Goal: Task Accomplishment & Management: Manage account settings

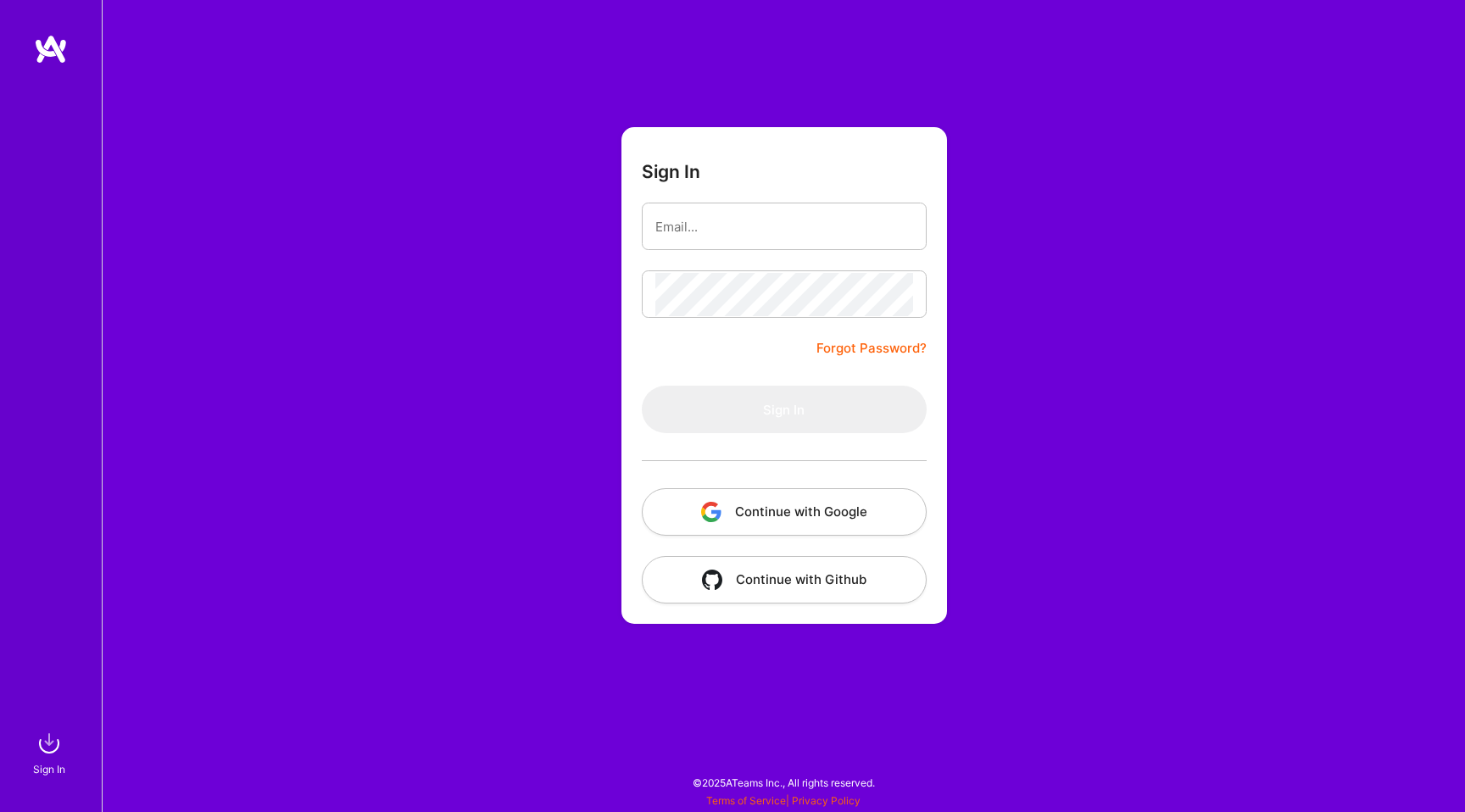
click at [0, 804] on nordpass-portal at bounding box center [0, 804] width 0 height 0
type input "[EMAIL_ADDRESS][DOMAIN_NAME]"
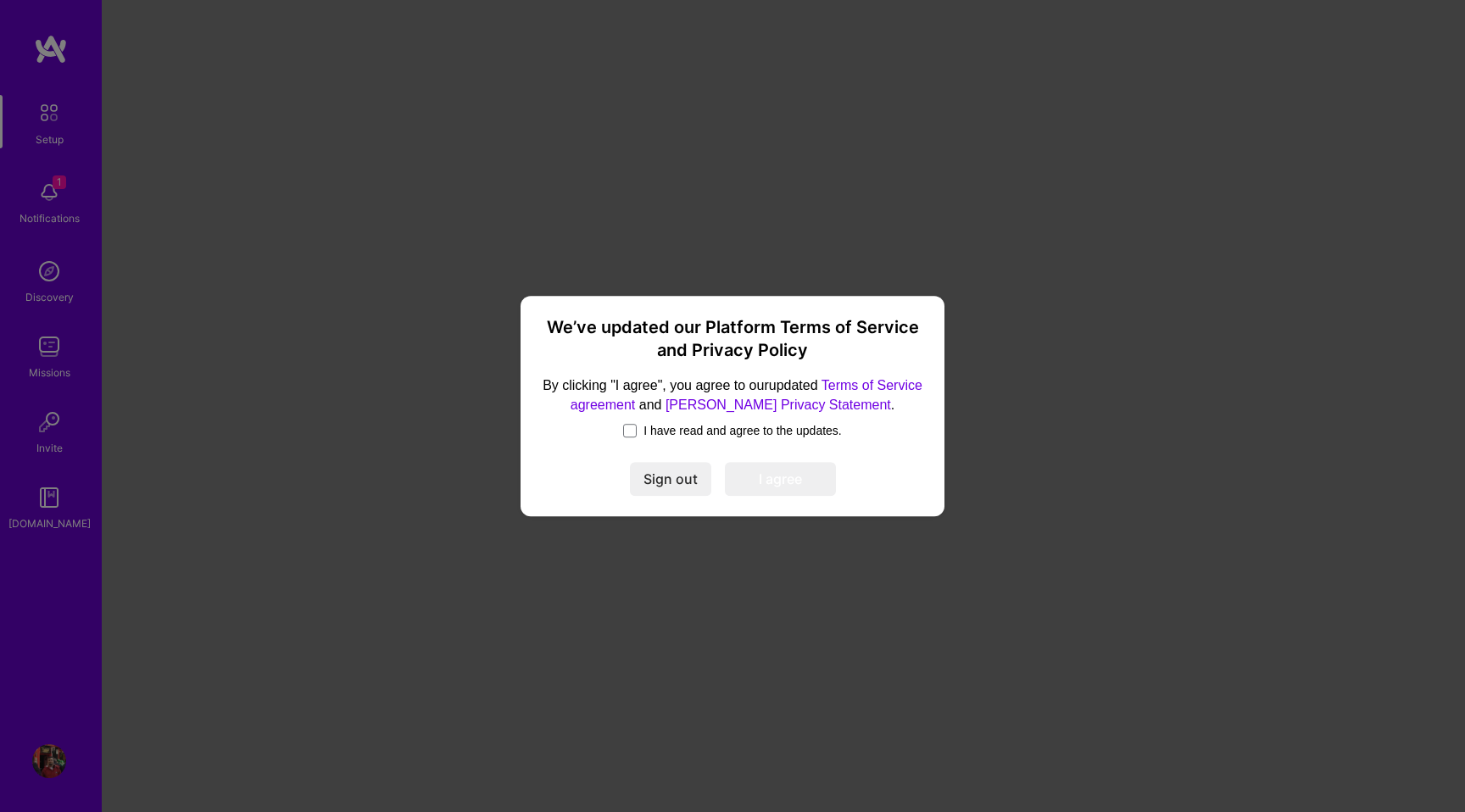
click at [709, 429] on span "I have read and agree to the updates." at bounding box center [743, 430] width 198 height 17
click at [0, 0] on input "I have read and agree to the updates." at bounding box center [0, 0] width 0 height 0
click at [785, 480] on button "I agree" at bounding box center [781, 479] width 111 height 34
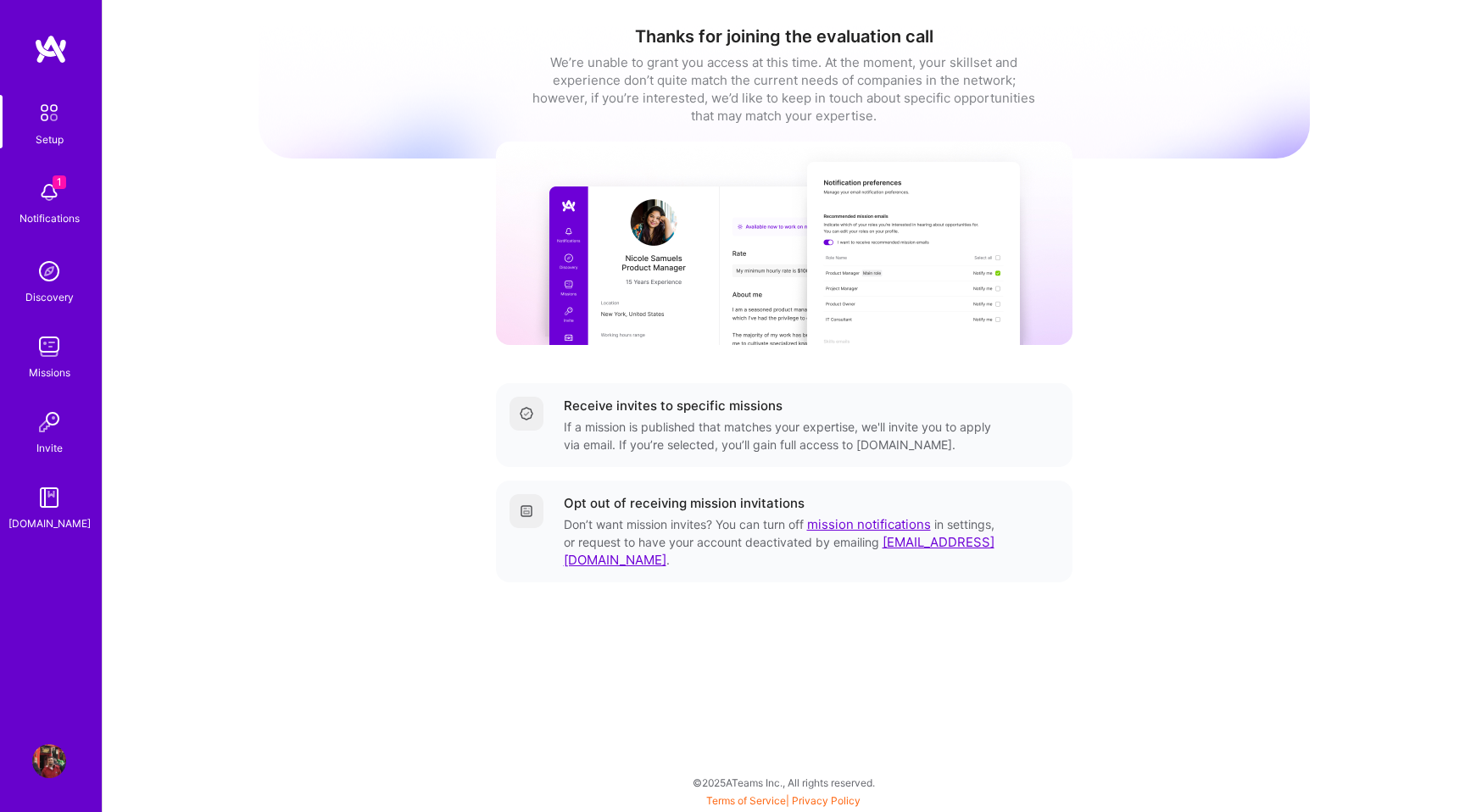
click at [49, 192] on img at bounding box center [48, 192] width 34 height 34
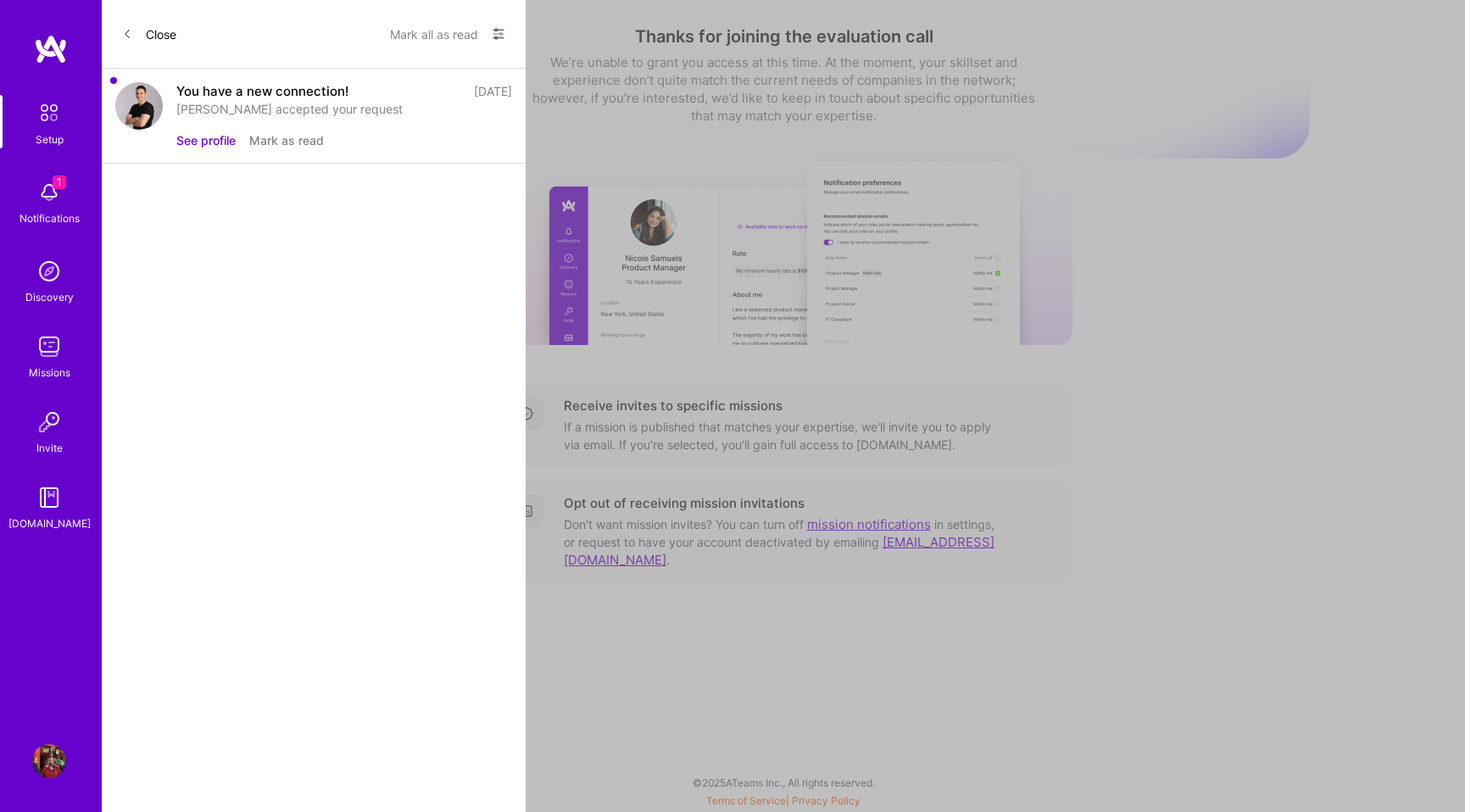
click at [197, 137] on button "See profile" at bounding box center [206, 140] width 59 height 17
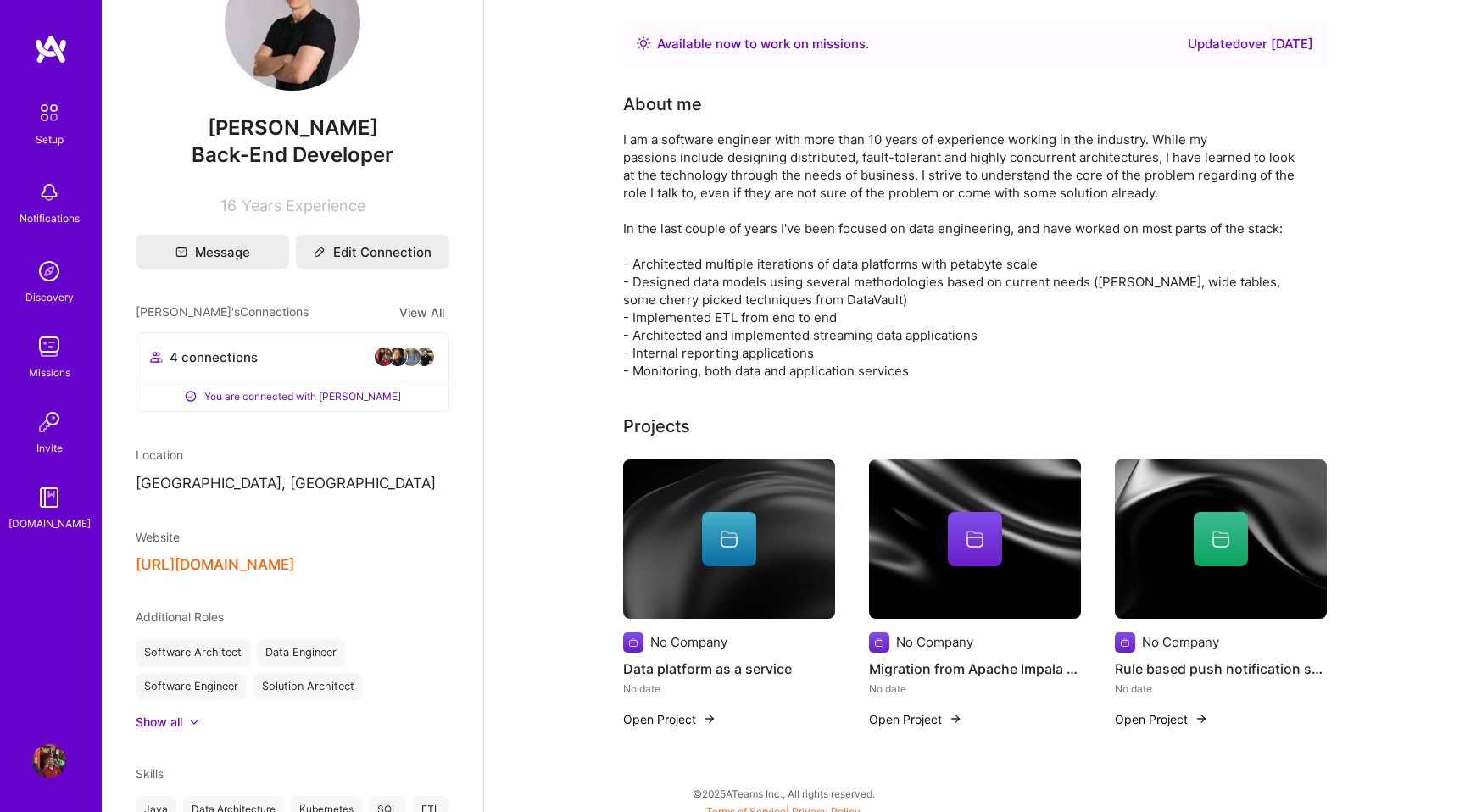
scroll to position [86, 0]
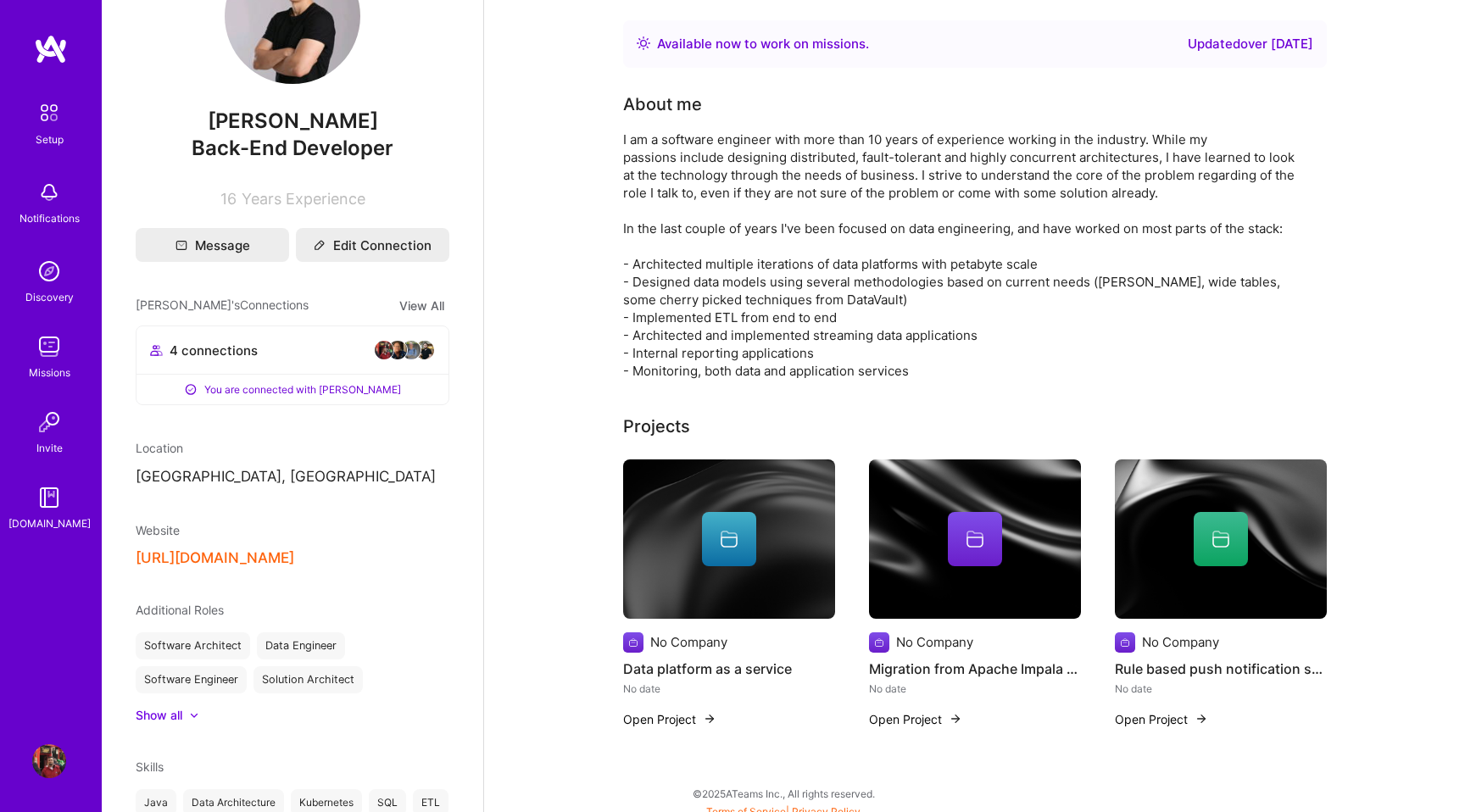
click at [250, 553] on button "[URL][DOMAIN_NAME]" at bounding box center [216, 558] width 159 height 17
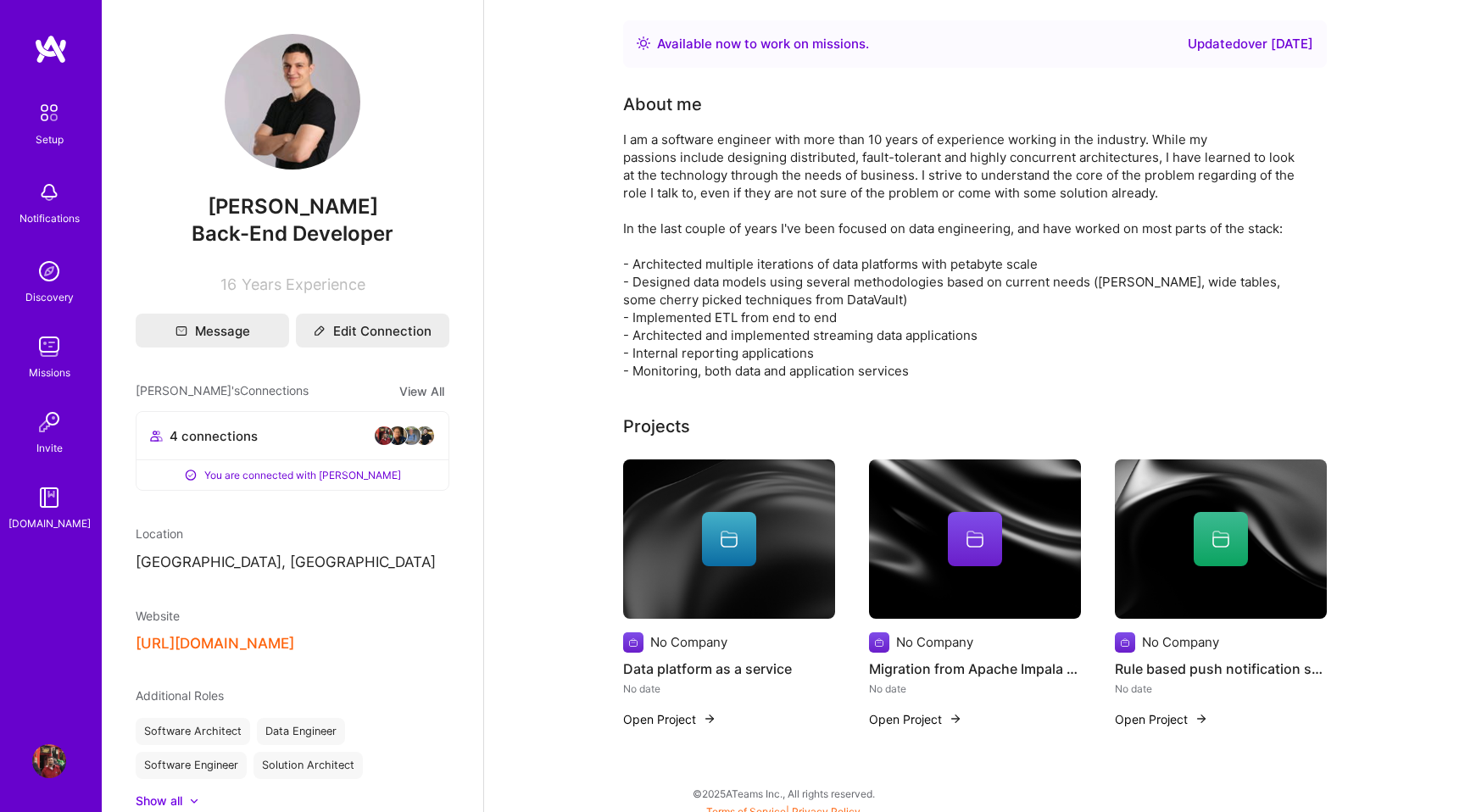
scroll to position [10, 0]
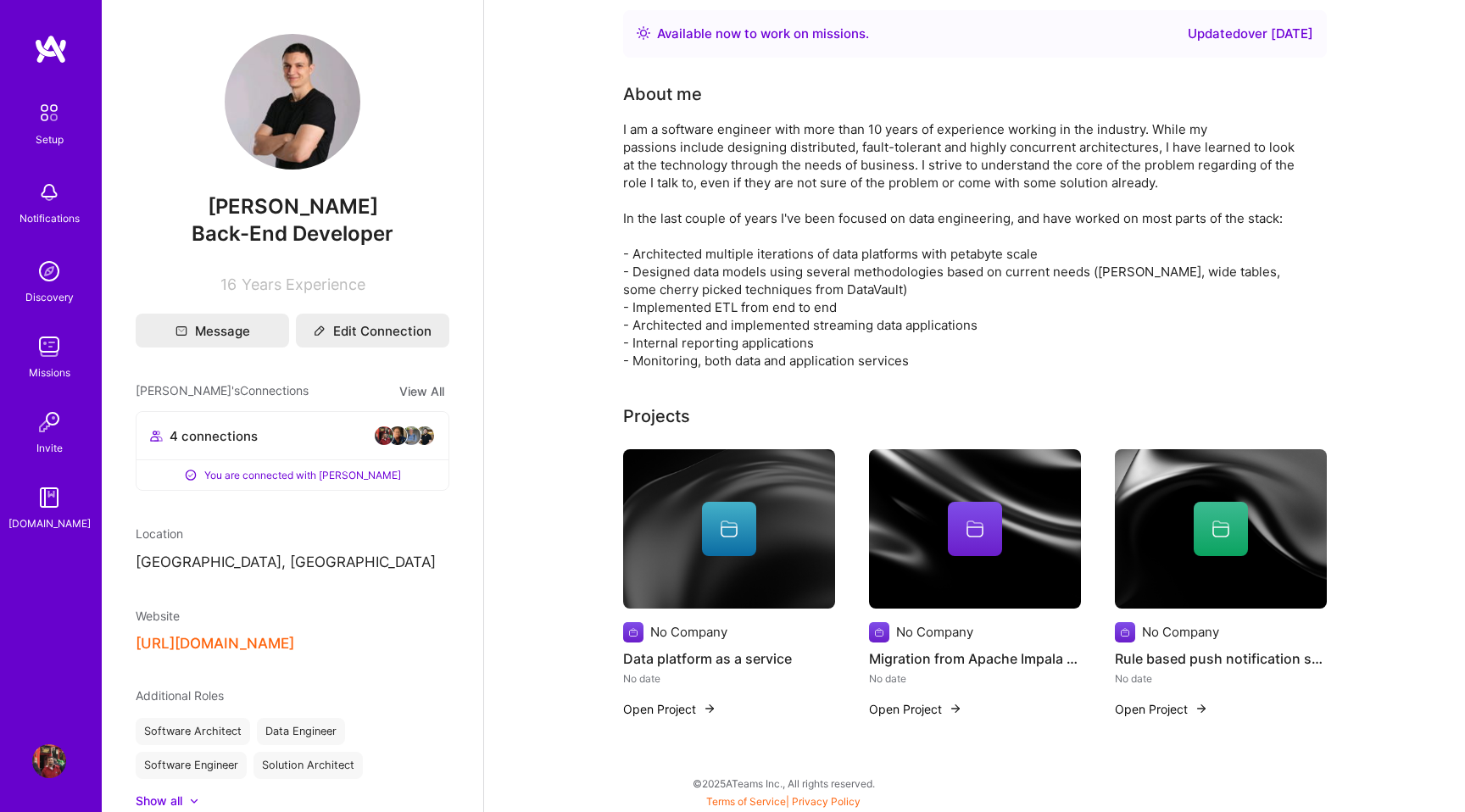
click at [911, 710] on button "Open Project" at bounding box center [916, 709] width 93 height 17
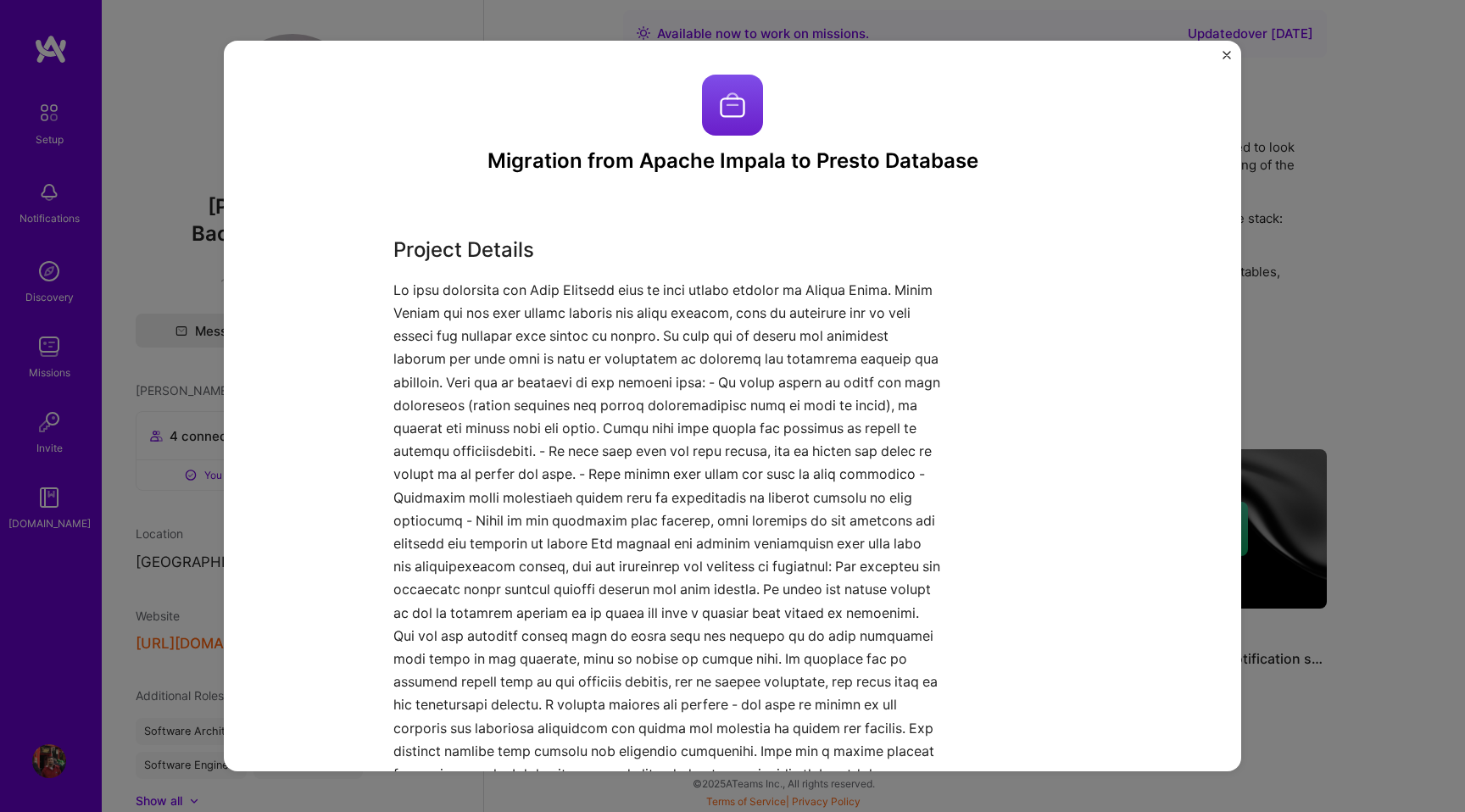
click at [1223, 56] on img "Close" at bounding box center [1227, 55] width 8 height 8
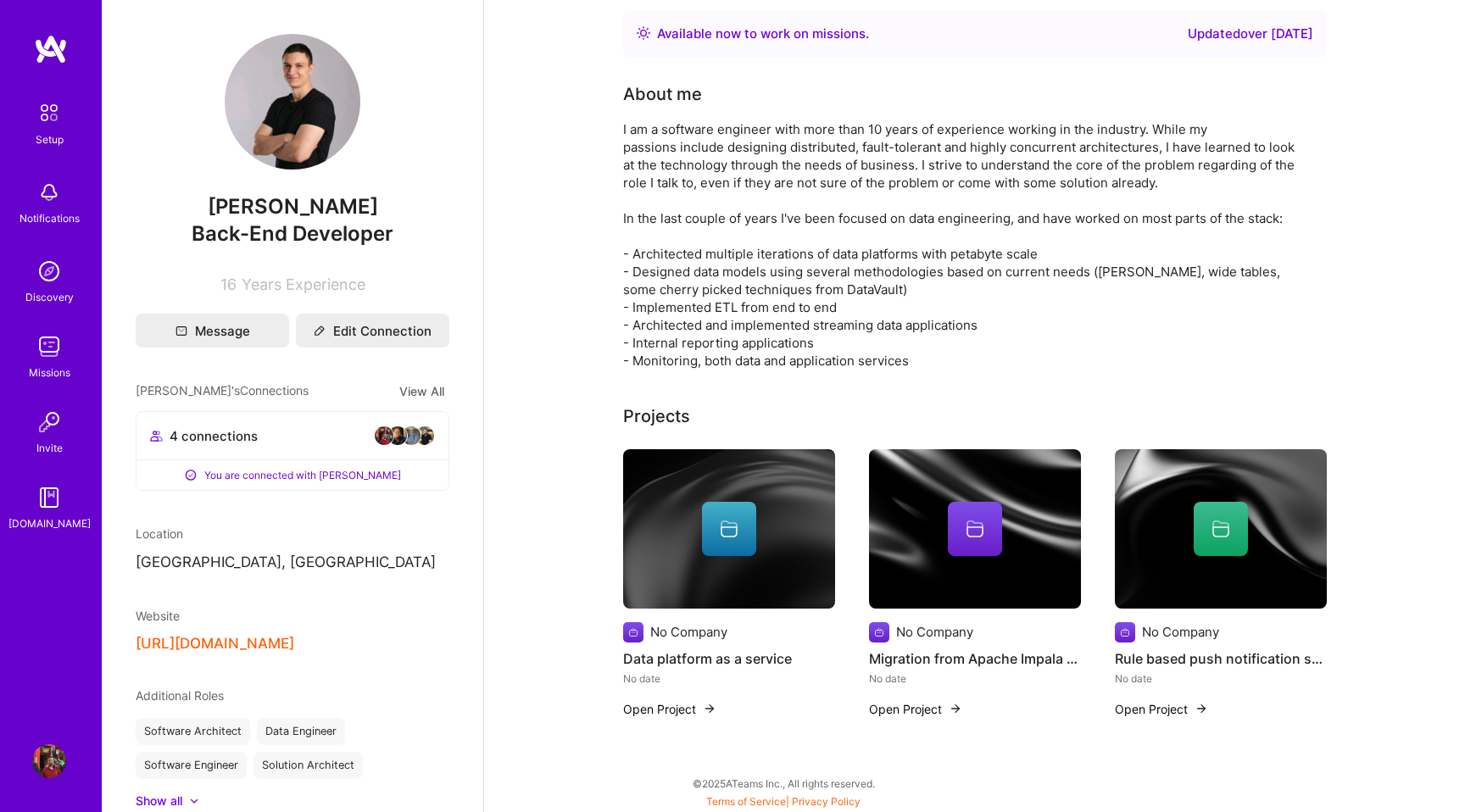
click at [1153, 711] on button "Open Project" at bounding box center [1162, 709] width 93 height 17
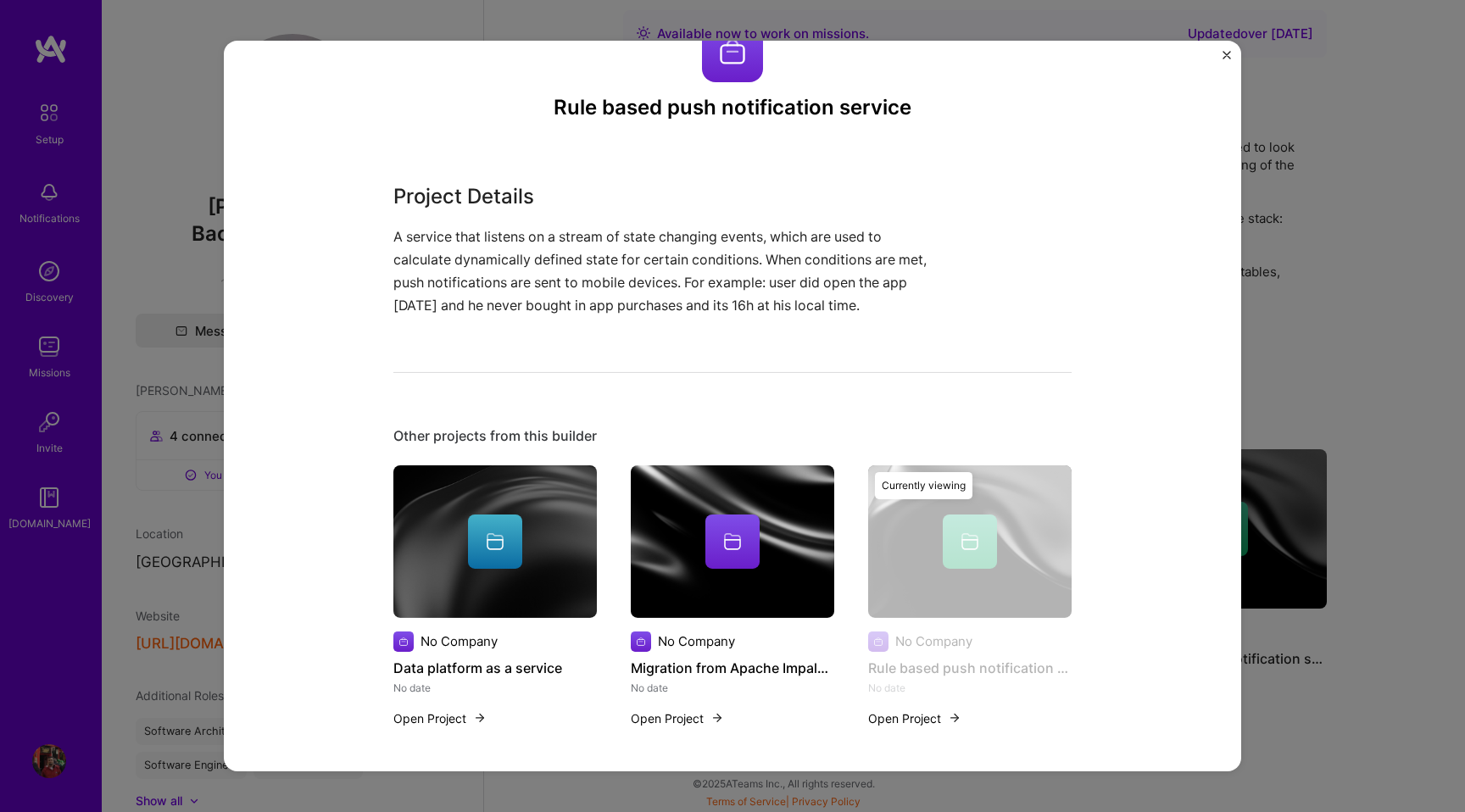
scroll to position [63, 0]
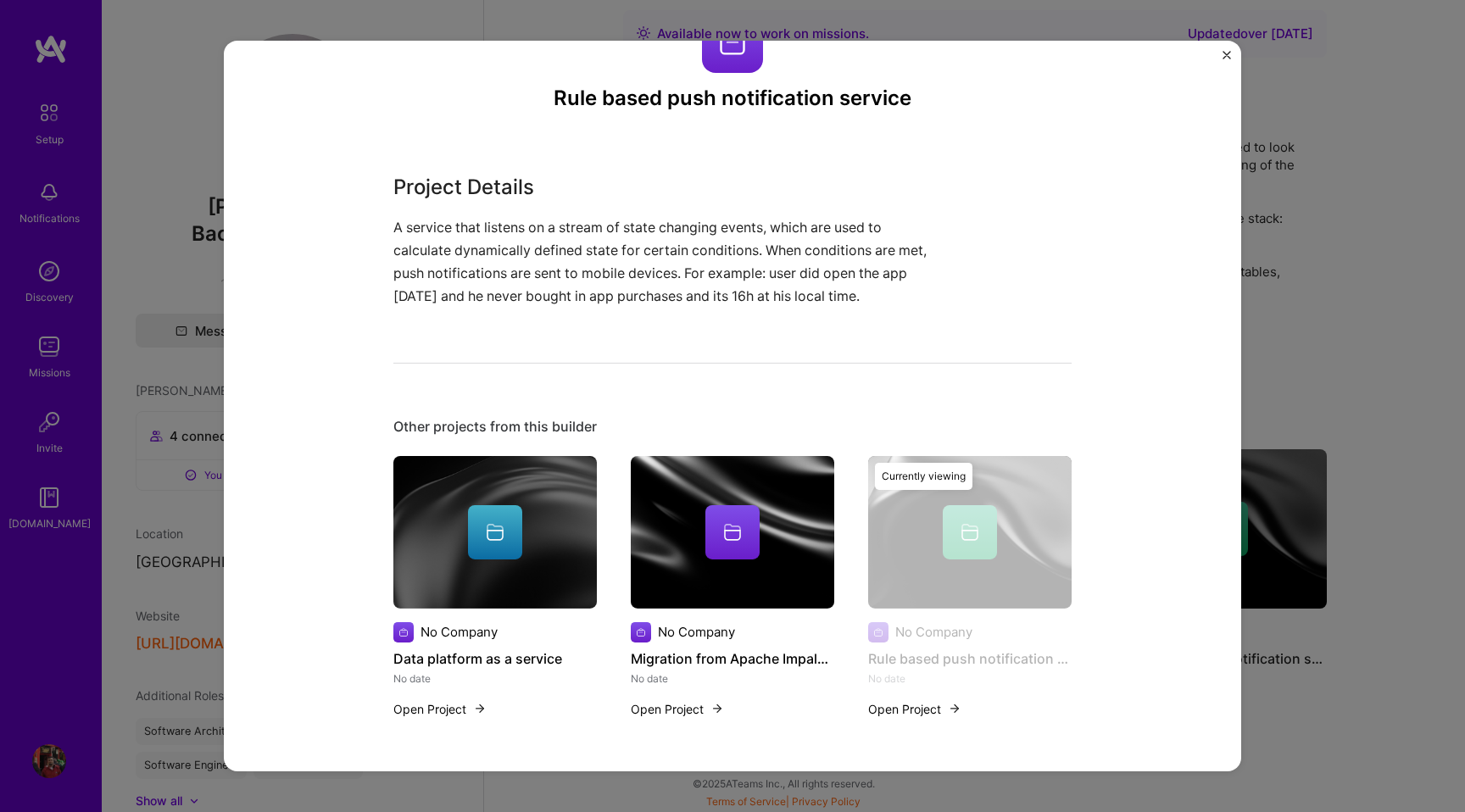
click at [1216, 57] on div "Rule based push notification service Project Details A service that listens on …" at bounding box center [732, 406] width 1017 height 731
click at [1228, 54] on img "Close" at bounding box center [1227, 55] width 8 height 8
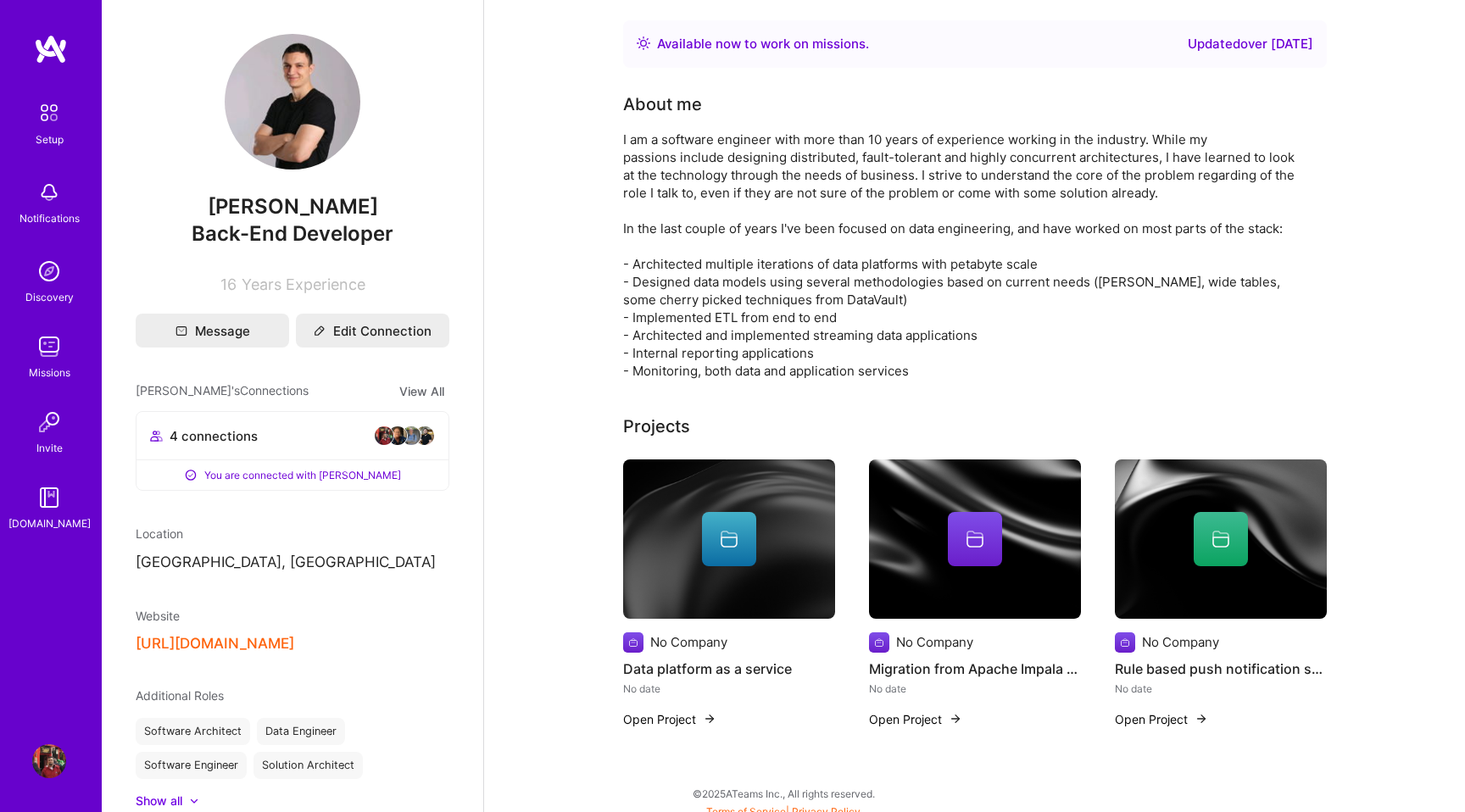
click at [47, 121] on img at bounding box center [48, 112] width 36 height 36
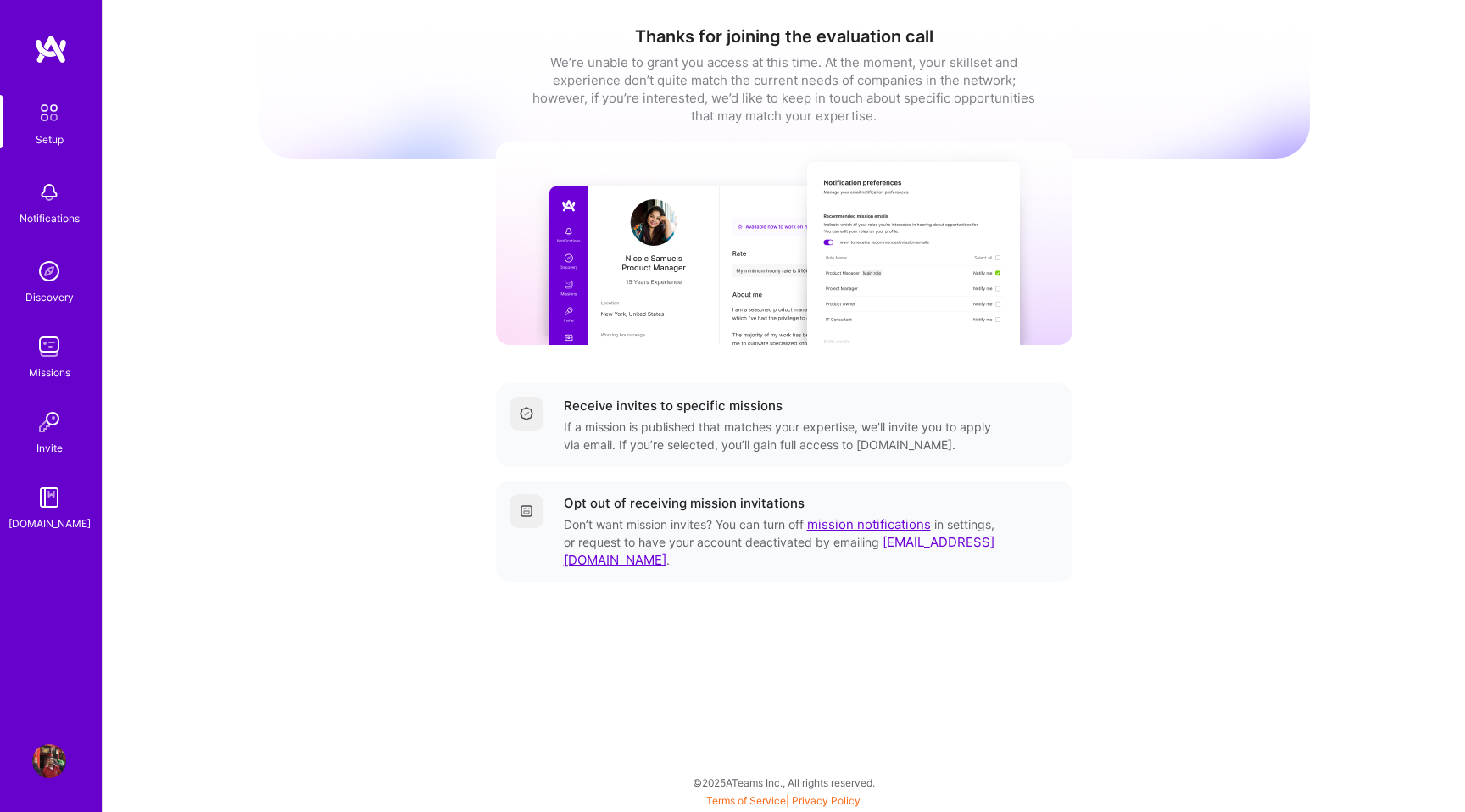
click at [47, 760] on img at bounding box center [48, 761] width 34 height 34
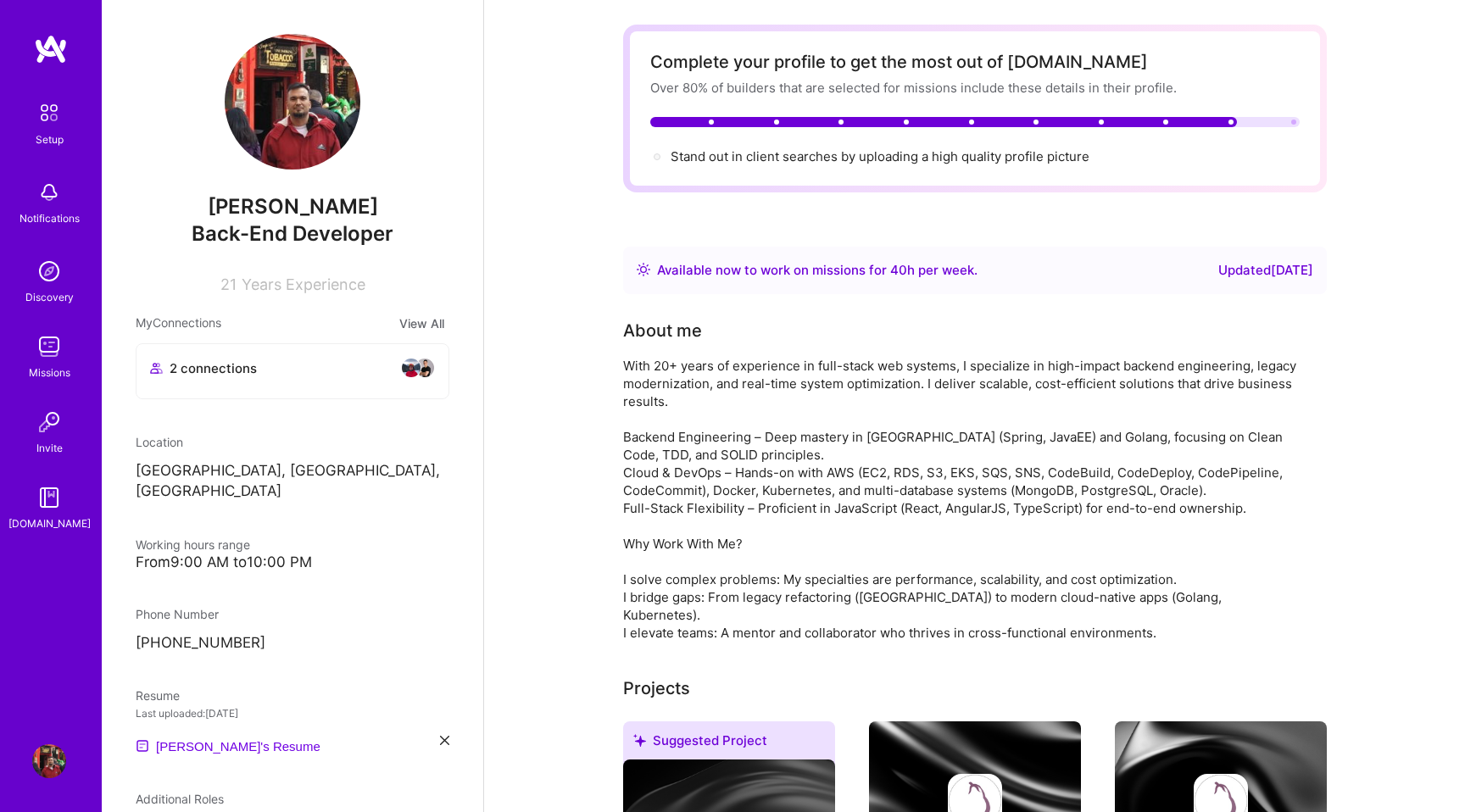
scroll to position [70, 0]
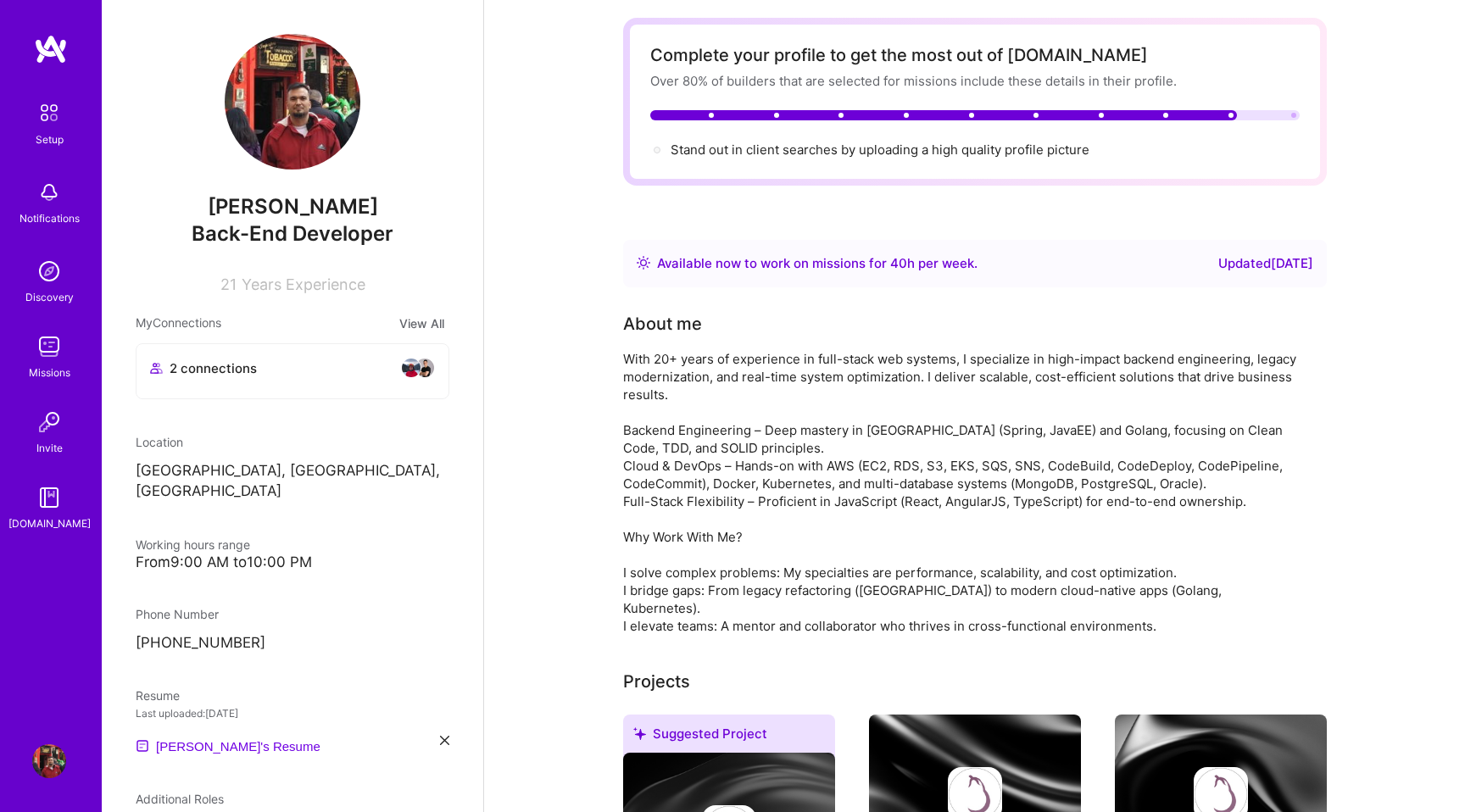
click at [824, 261] on div "Available now to work on missions for 40 h per week ." at bounding box center [817, 264] width 321 height 20
click at [635, 261] on div "Available now to work on missions for 40 h per week . Updated [DATE]" at bounding box center [975, 264] width 704 height 47
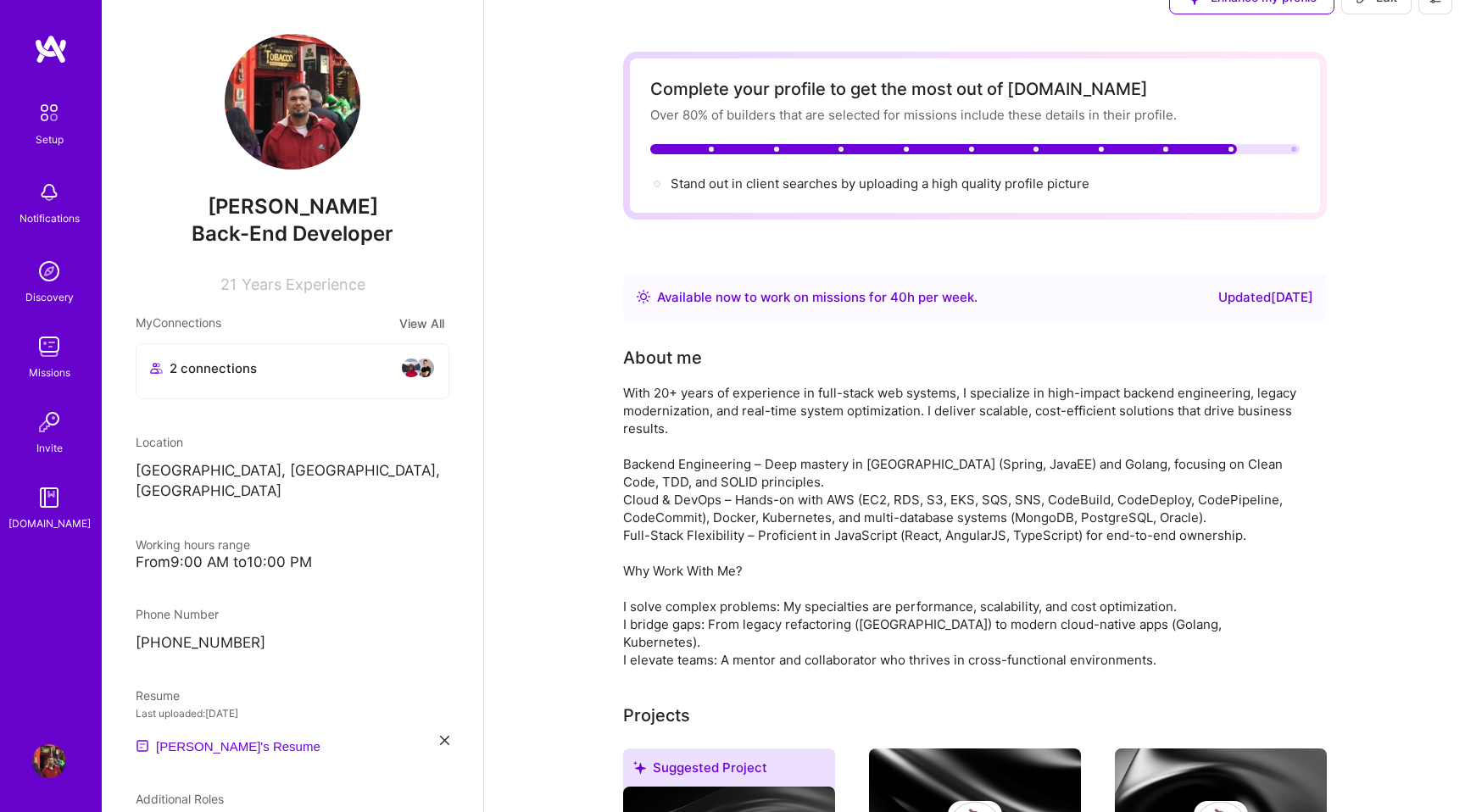
scroll to position [0, 0]
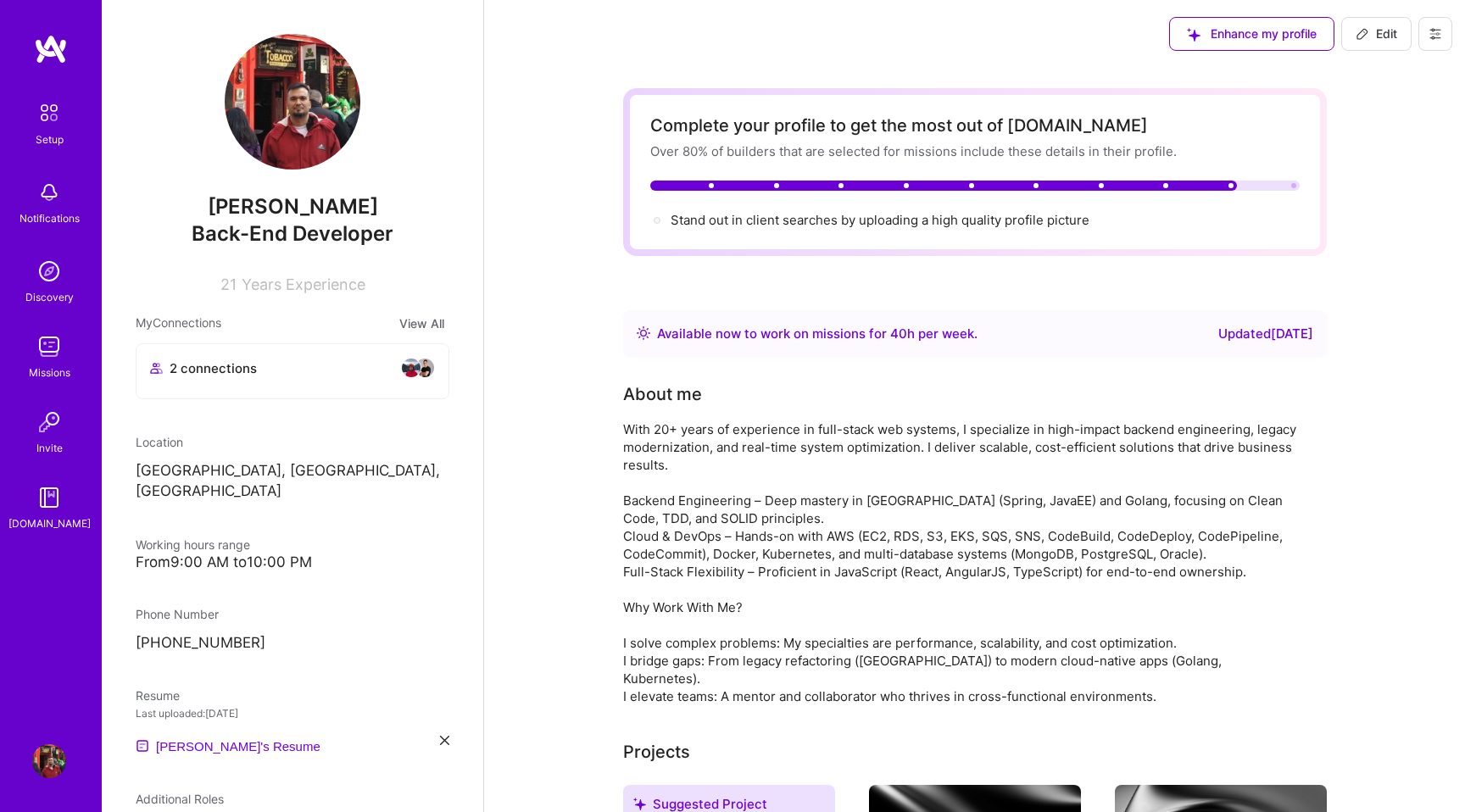
click at [1366, 36] on icon at bounding box center [1362, 34] width 14 height 14
select select "PT"
select select "Right Now"
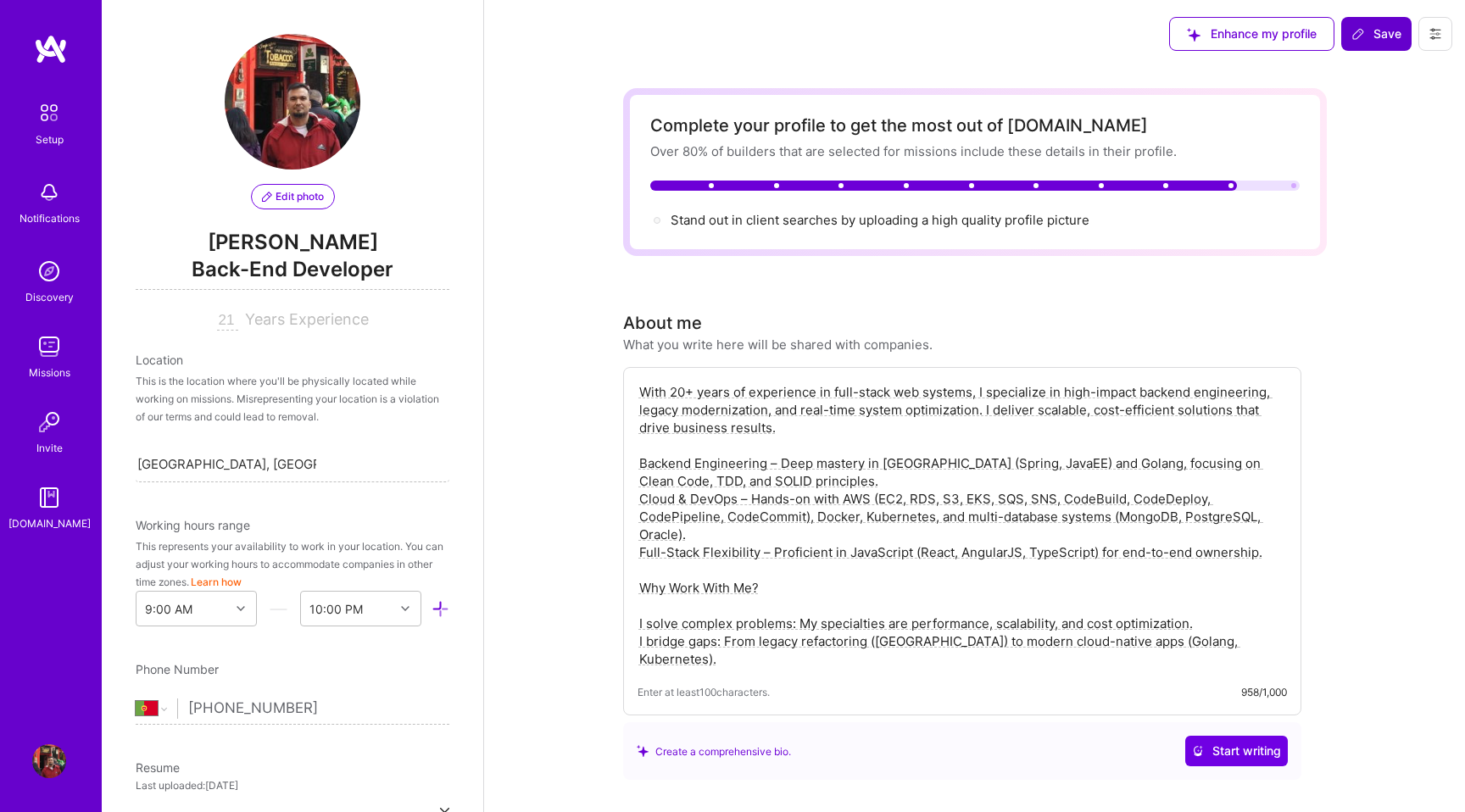
scroll to position [585, 0]
